Goal: Register for event/course: Register for event/course

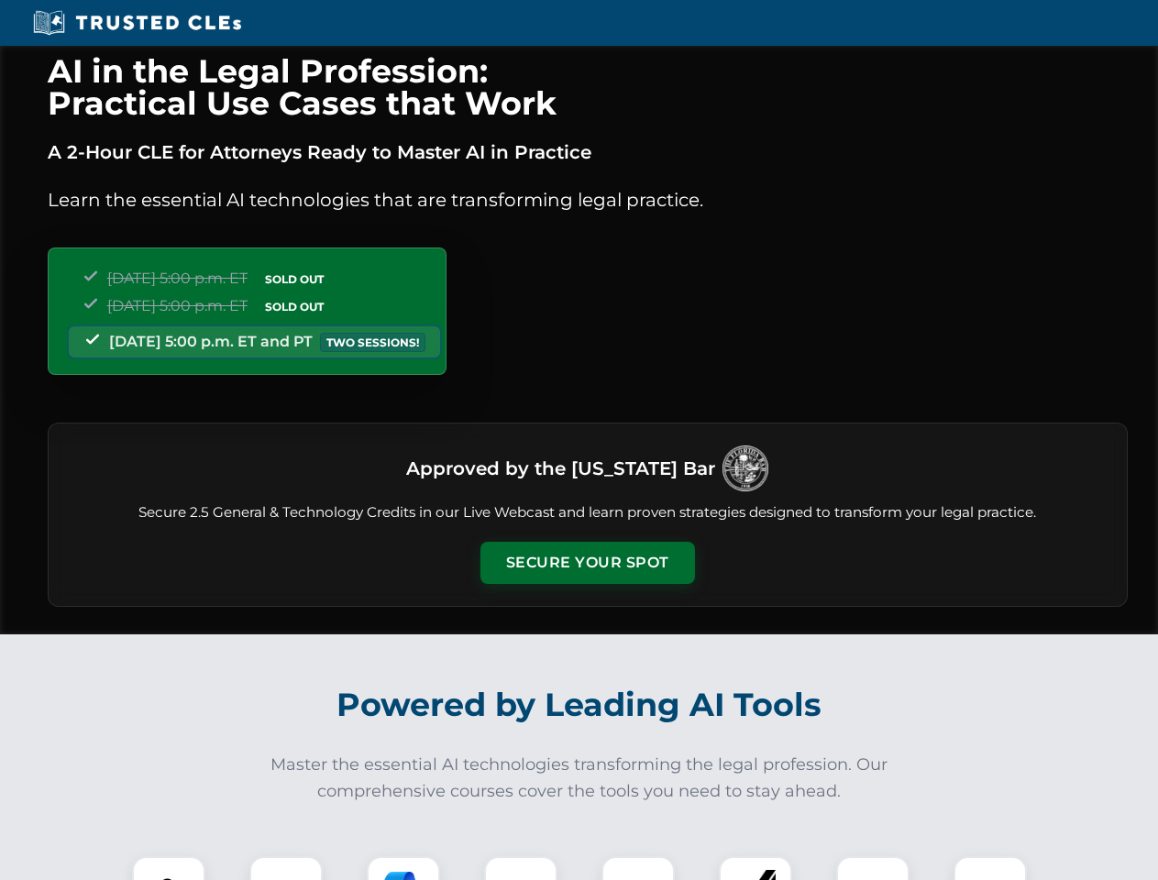
click at [587, 563] on button "Secure Your Spot" at bounding box center [587, 563] width 215 height 42
click at [169, 868] on img at bounding box center [168, 892] width 53 height 53
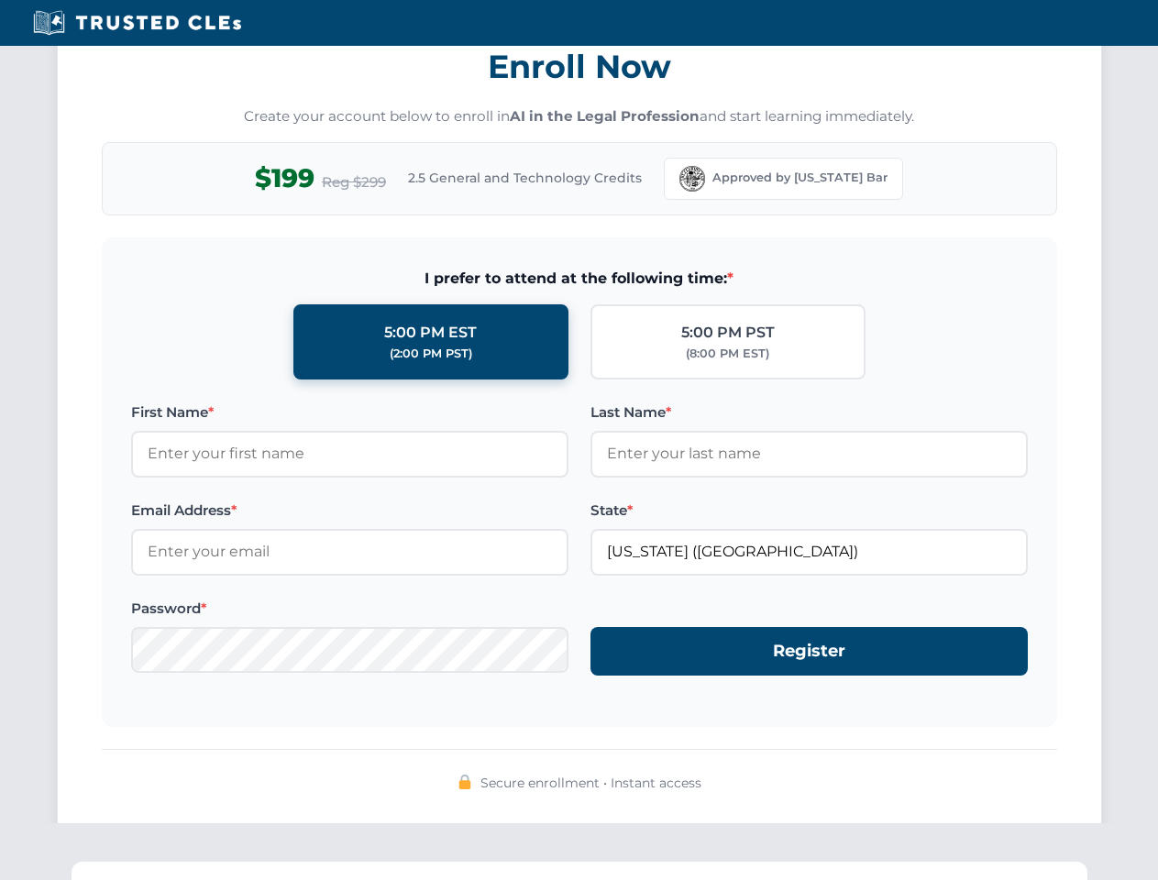
scroll to position [1800, 0]
